Goal: Task Accomplishment & Management: Manage account settings

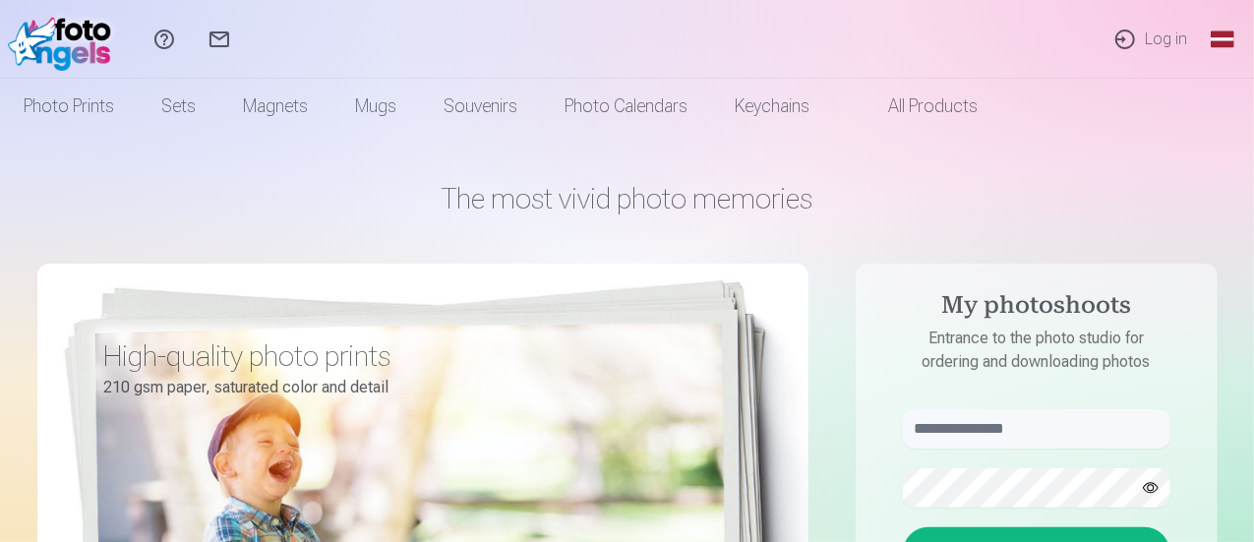
click at [1159, 44] on font "Log in" at bounding box center [1166, 39] width 42 height 19
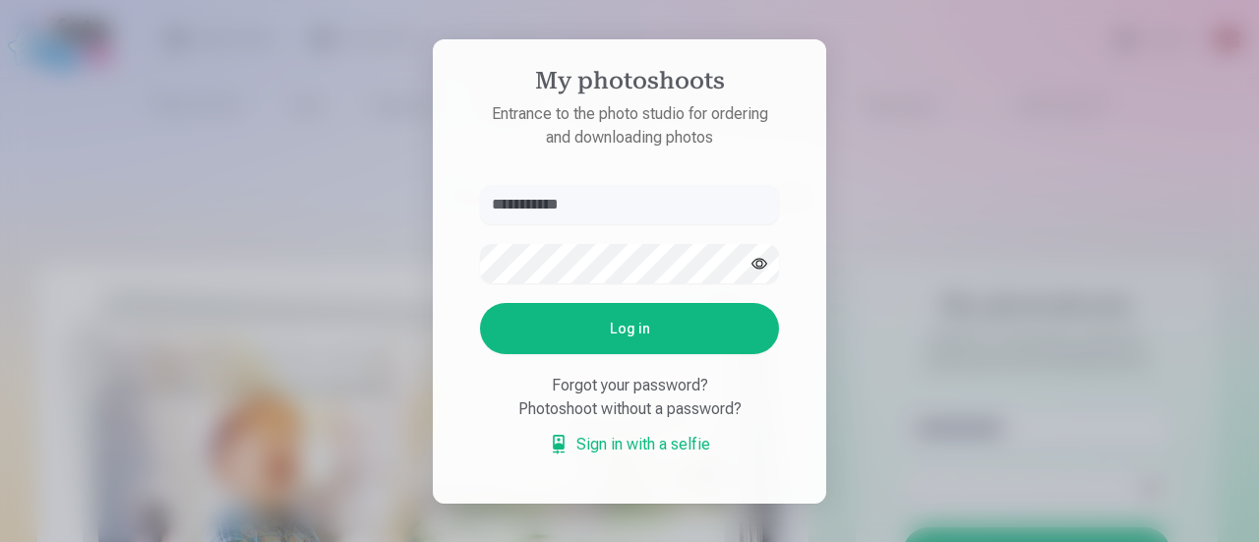
type input "**********"
click at [581, 325] on button "Log in" at bounding box center [629, 328] width 299 height 51
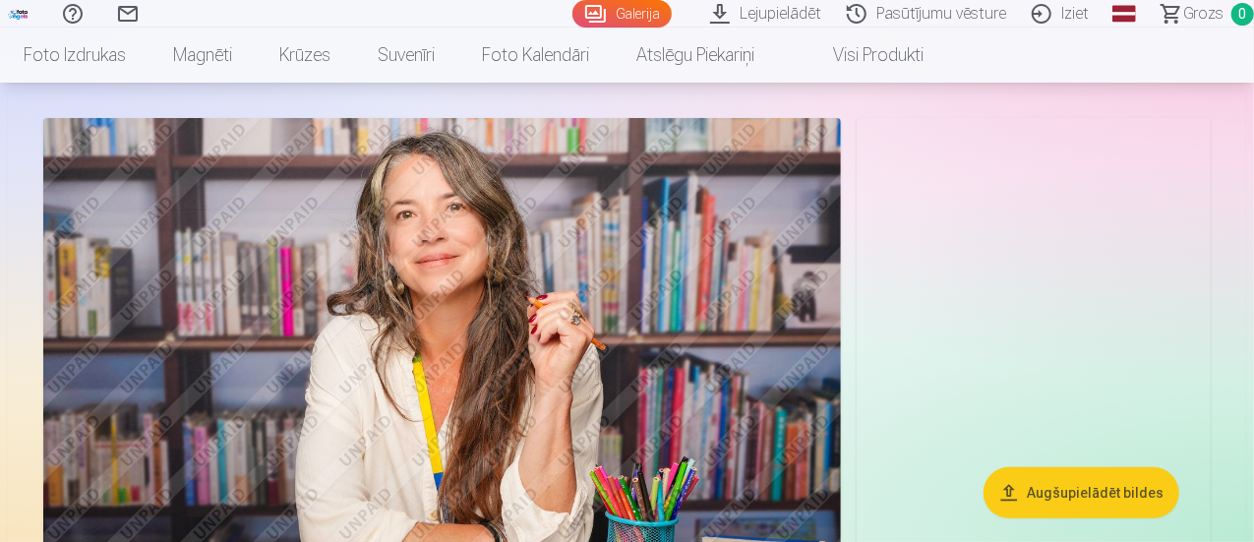
scroll to position [197, 0]
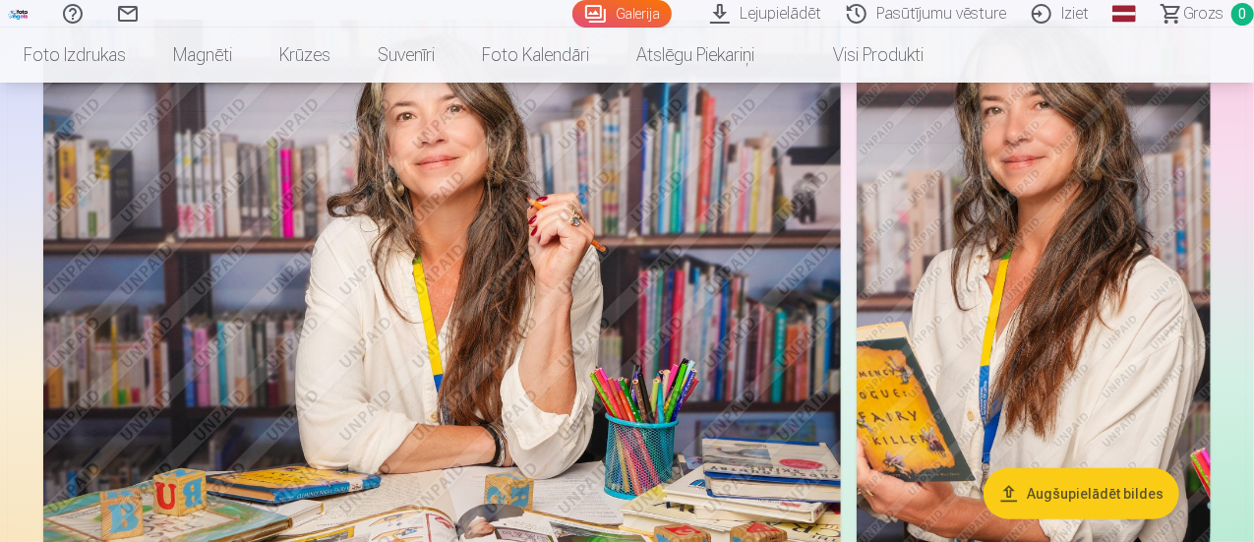
click at [335, 321] on img at bounding box center [442, 285] width 798 height 531
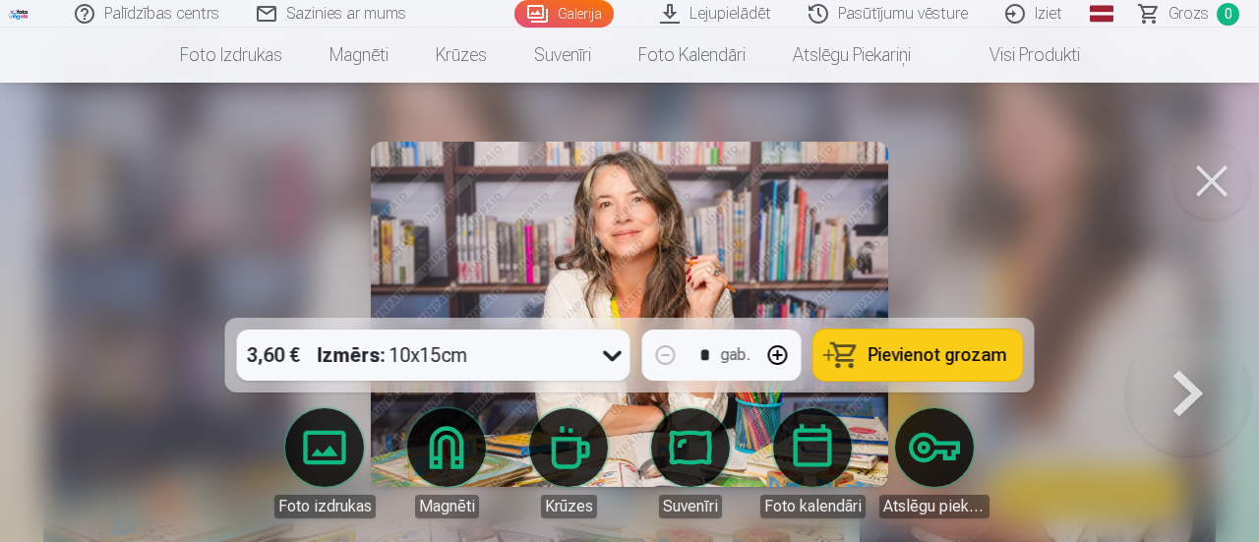
click at [1000, 200] on div at bounding box center [629, 271] width 1259 height 542
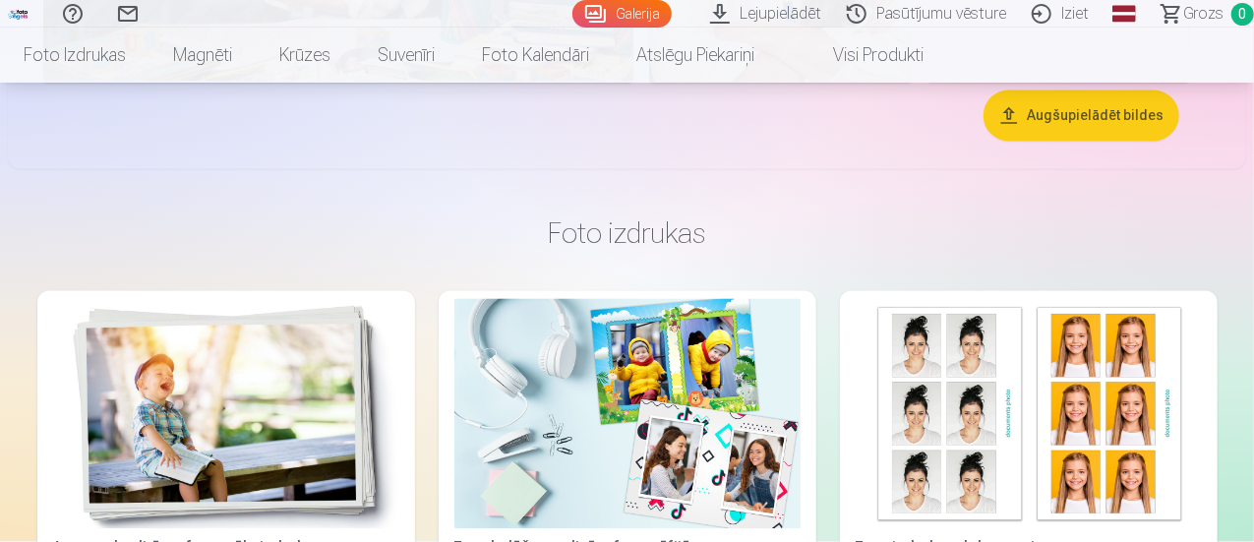
scroll to position [1968, 0]
